Goal: Navigation & Orientation: Find specific page/section

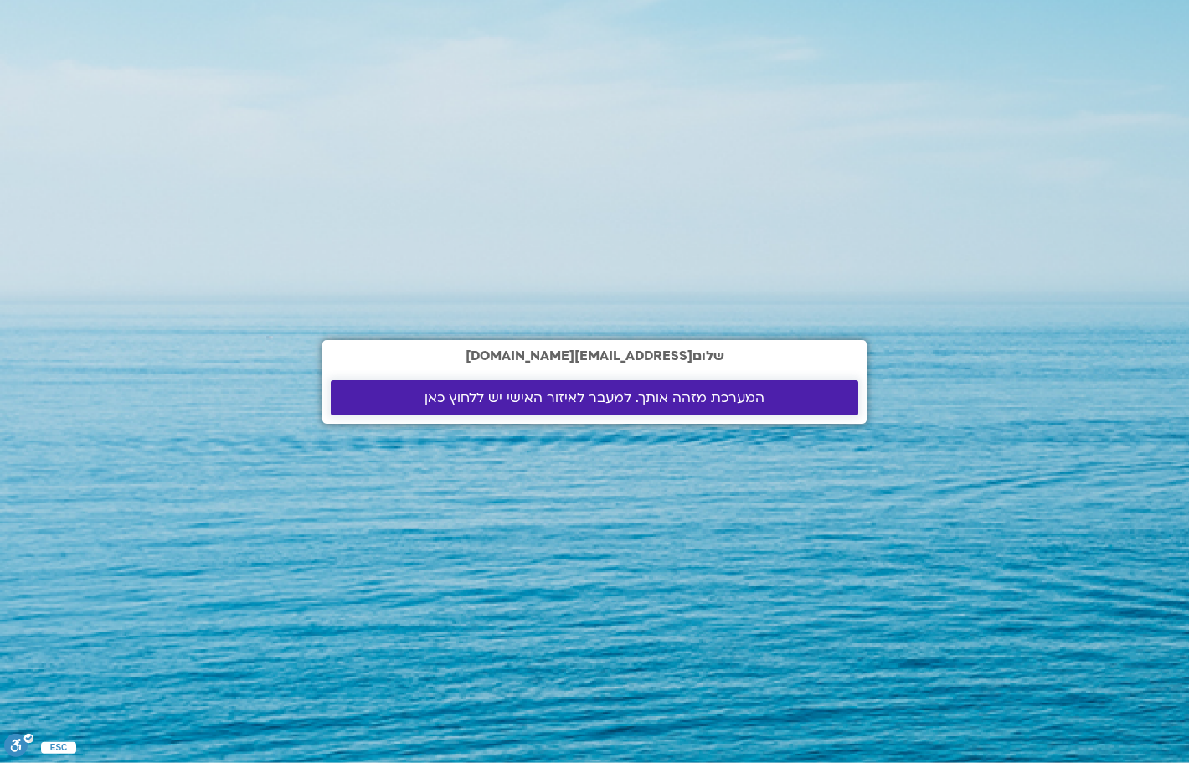
click at [548, 399] on span "המערכת מזהה אותך. למעבר לאיזור האישי יש ללחוץ כאן" at bounding box center [594, 397] width 340 height 15
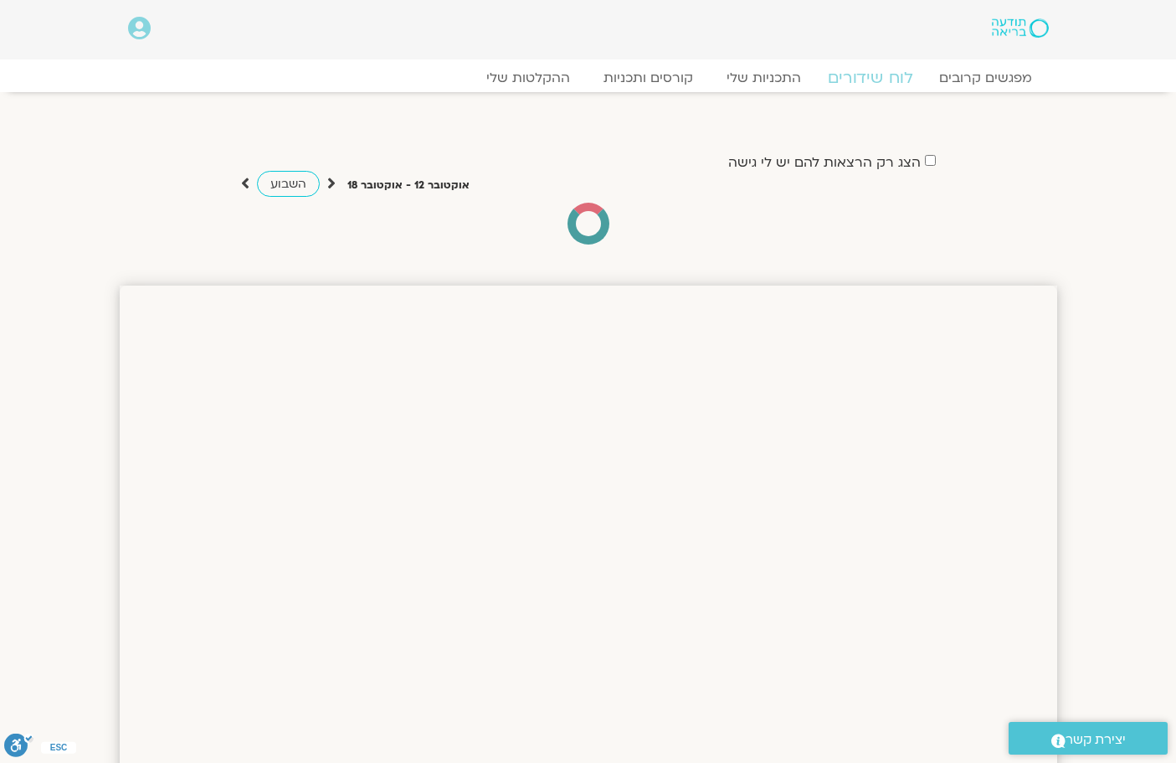
click at [854, 79] on link "לוח שידורים" at bounding box center [870, 78] width 126 height 20
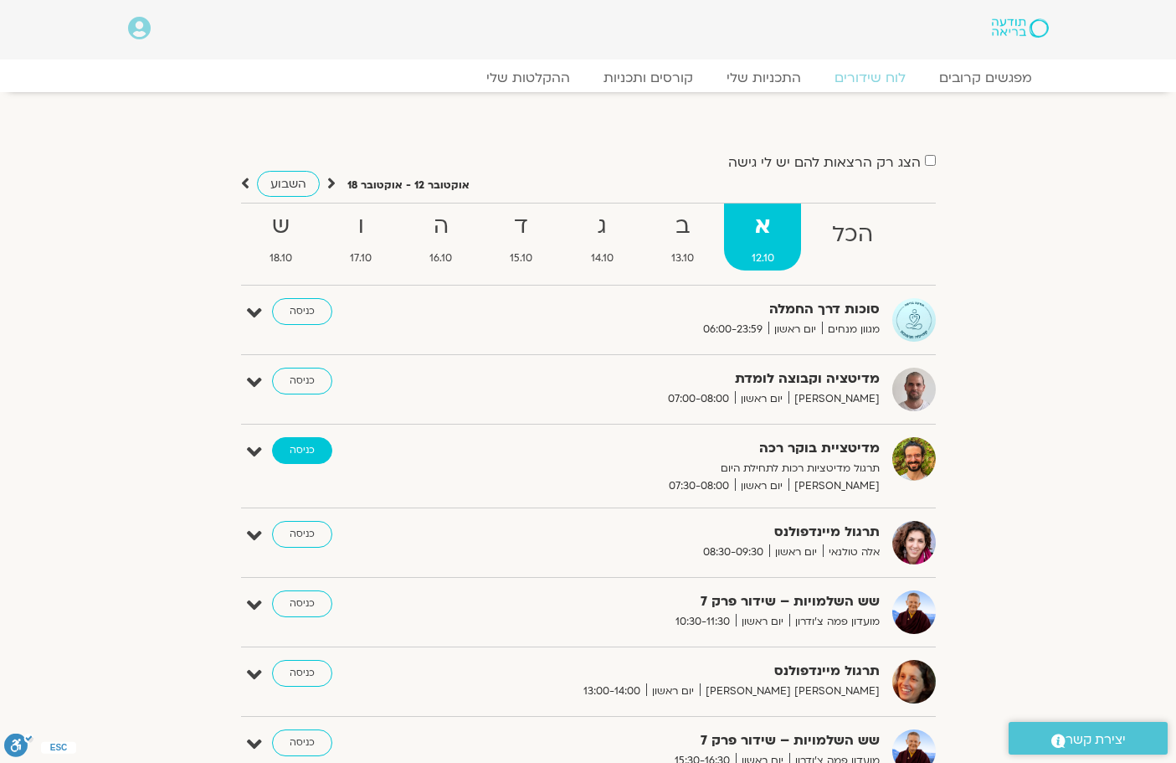
click at [295, 446] on link "כניסה" at bounding box center [302, 450] width 60 height 27
